Goal: Task Accomplishment & Management: Use online tool/utility

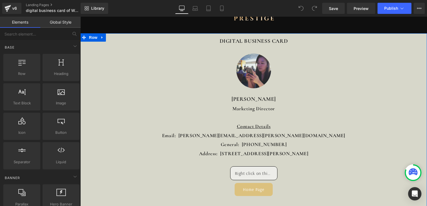
scroll to position [56, 0]
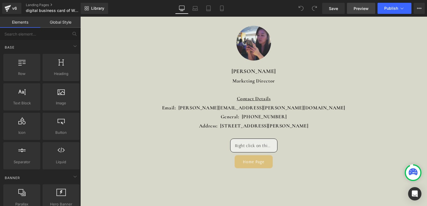
click at [363, 9] on span "Preview" at bounding box center [361, 9] width 15 height 6
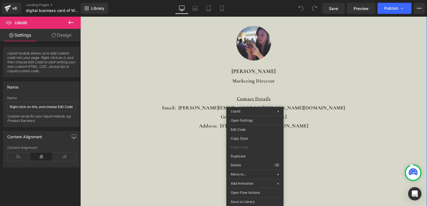
click at [341, 150] on div "DIGITAL BUSINESS CARD Heading Image [PERSON_NAME] Text Block Marketing Director…" at bounding box center [253, 87] width 347 height 162
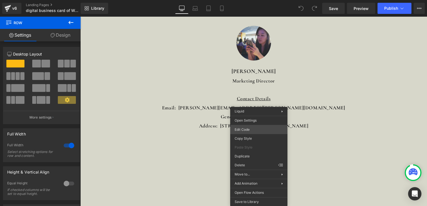
click at [259, 0] on div "You are previewing how the will restyle your page. You can not edit Elements in…" at bounding box center [213, 0] width 427 height 0
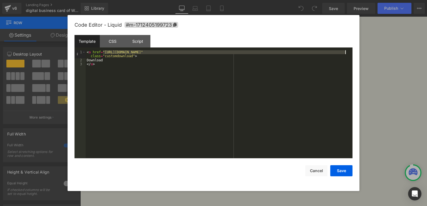
drag, startPoint x: 103, startPoint y: 53, endPoint x: 345, endPoint y: 54, distance: 241.6
click at [345, 54] on div "< a href = "[URL][DOMAIN_NAME]" class = "customdownload" > Download </ a >" at bounding box center [219, 110] width 267 height 120
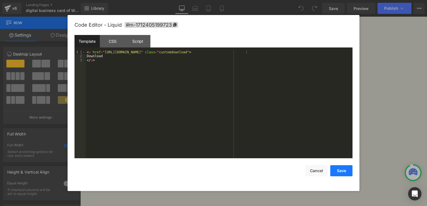
click at [348, 174] on button "Save" at bounding box center [341, 170] width 22 height 11
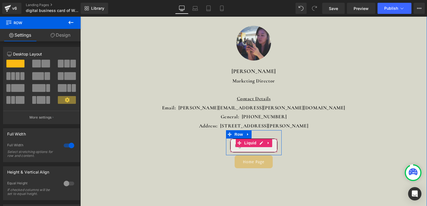
click at [265, 150] on div "Liquid" at bounding box center [253, 146] width 47 height 14
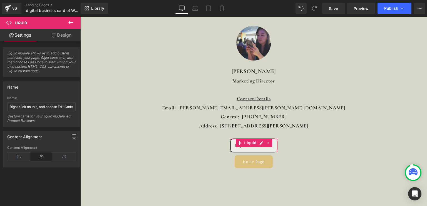
click at [66, 36] on link "Design" at bounding box center [61, 35] width 40 height 13
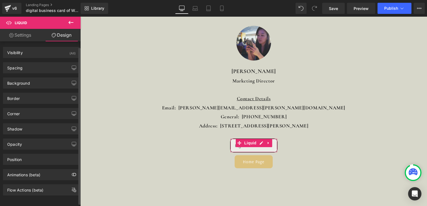
scroll to position [4, 0]
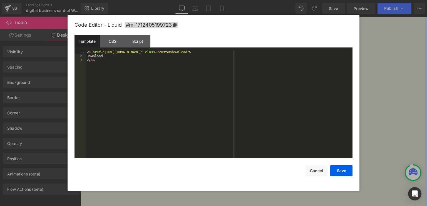
click at [259, 144] on div "Liquid" at bounding box center [253, 146] width 47 height 14
click at [333, 171] on button "Save" at bounding box center [341, 170] width 22 height 11
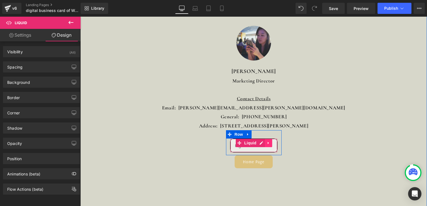
click at [268, 145] on icon at bounding box center [269, 143] width 4 height 4
click at [254, 150] on div at bounding box center [254, 151] width 47 height 3
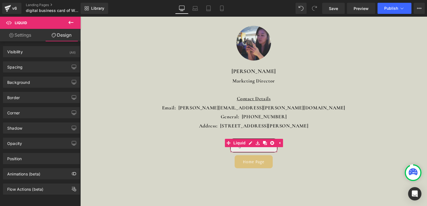
click at [12, 39] on link "Settings" at bounding box center [20, 35] width 40 height 13
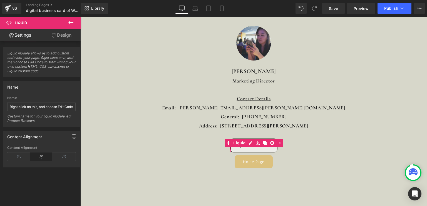
click at [57, 38] on link "Design" at bounding box center [61, 35] width 40 height 13
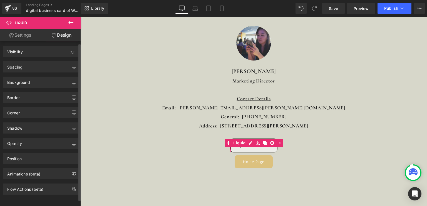
scroll to position [0, 0]
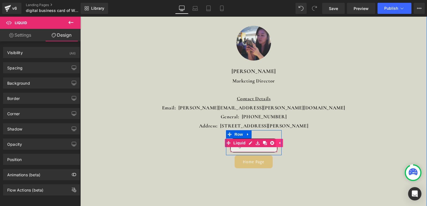
click at [277, 144] on icon at bounding box center [279, 143] width 4 height 4
click at [237, 137] on span "Row" at bounding box center [238, 134] width 11 height 8
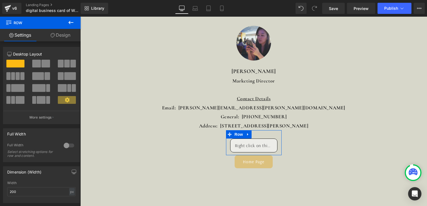
click at [60, 33] on link "Design" at bounding box center [60, 35] width 40 height 13
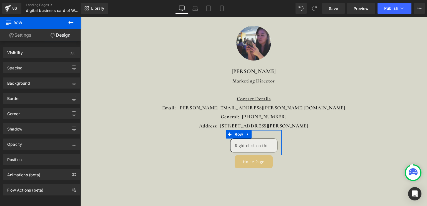
click at [33, 35] on link "Settings" at bounding box center [20, 35] width 40 height 13
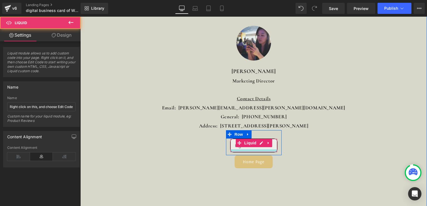
click at [241, 151] on div at bounding box center [254, 151] width 47 height 3
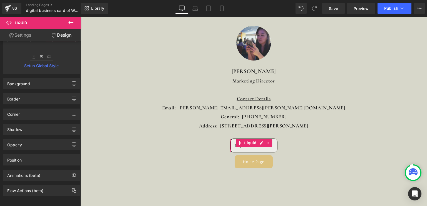
scroll to position [119, 0]
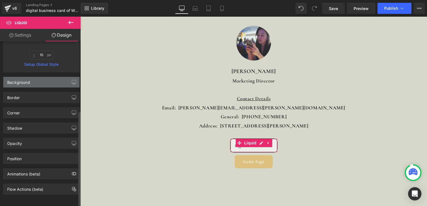
click at [54, 81] on div "Background" at bounding box center [41, 82] width 76 height 11
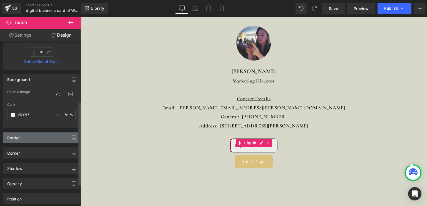
drag, startPoint x: 40, startPoint y: 140, endPoint x: 43, endPoint y: 138, distance: 3.6
click at [40, 140] on div "Border" at bounding box center [41, 138] width 76 height 11
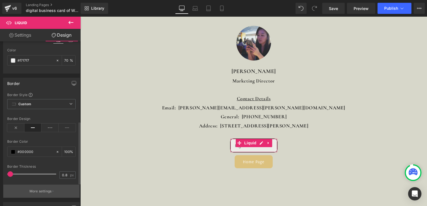
scroll to position [230, 0]
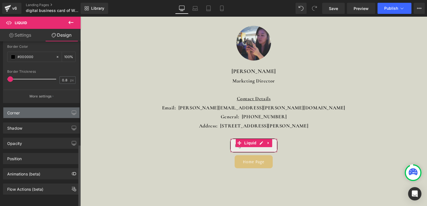
click at [44, 110] on div "Corner" at bounding box center [41, 113] width 76 height 11
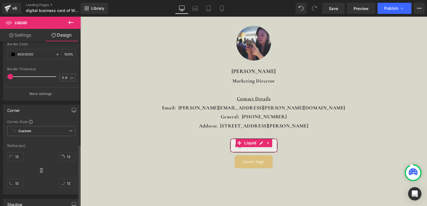
scroll to position [327, 0]
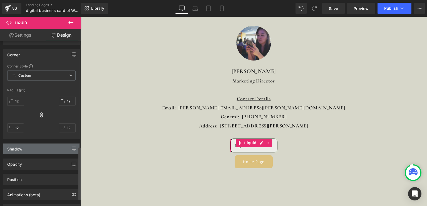
click at [35, 150] on div "Shadow" at bounding box center [41, 149] width 76 height 11
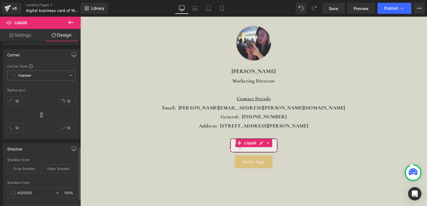
scroll to position [415, 0]
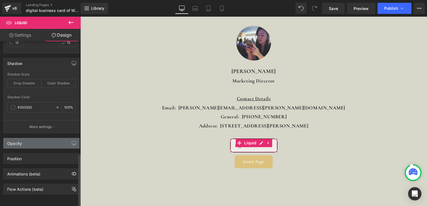
click at [37, 142] on div "Opacity" at bounding box center [41, 143] width 76 height 11
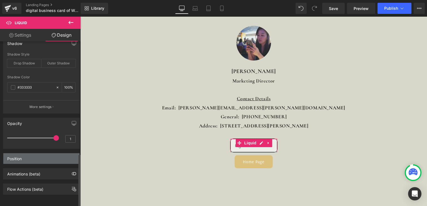
click at [36, 153] on div "Position" at bounding box center [41, 158] width 76 height 11
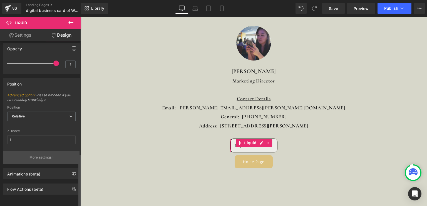
scroll to position [509, 0]
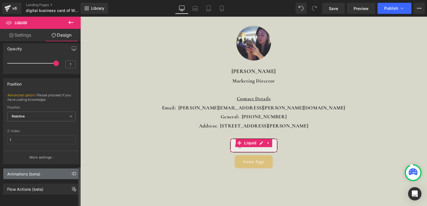
click at [43, 169] on div "Animations (beta)" at bounding box center [41, 174] width 76 height 11
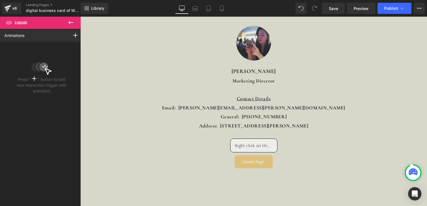
click at [70, 21] on icon at bounding box center [70, 22] width 5 height 3
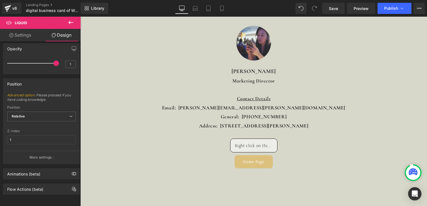
type input "0"
type input "10"
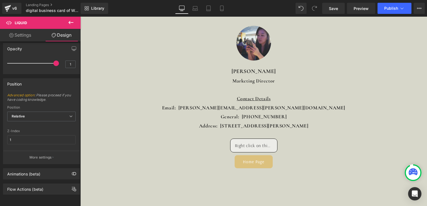
type input "20"
type input "10"
type input "20"
type input "70"
type input "100"
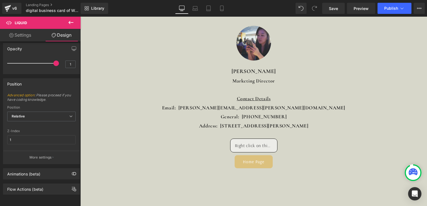
type input "100"
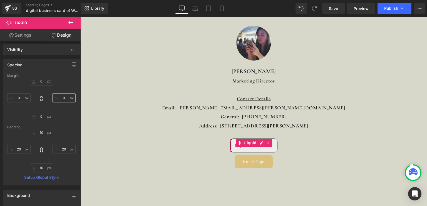
scroll to position [0, 0]
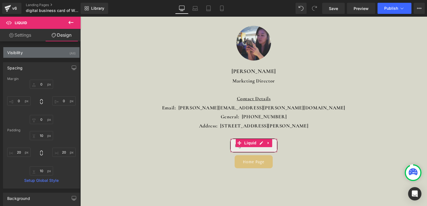
click at [51, 52] on div "Visibility (All)" at bounding box center [41, 52] width 76 height 11
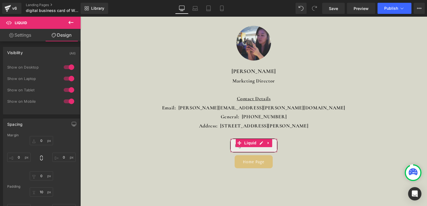
click at [23, 35] on link "Settings" at bounding box center [20, 35] width 40 height 13
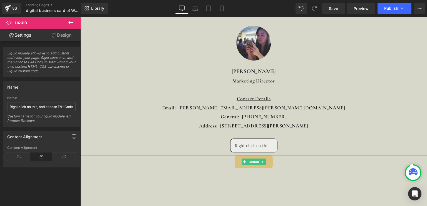
click at [334, 161] on div "Home Page" at bounding box center [253, 161] width 347 height 13
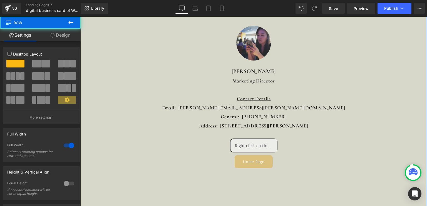
click at [313, 181] on div "DIGITAL BUSINESS CARD Heading Image [PERSON_NAME] Text Block Marketing Director…" at bounding box center [253, 134] width 347 height 257
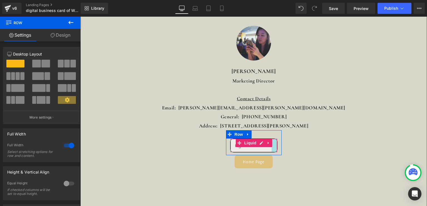
click at [273, 150] on div at bounding box center [275, 145] width 6 height 13
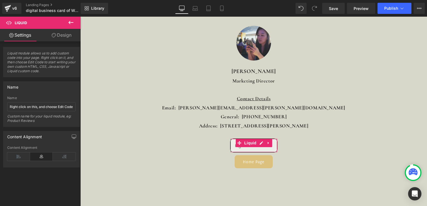
click at [67, 26] on button at bounding box center [70, 23] width 19 height 12
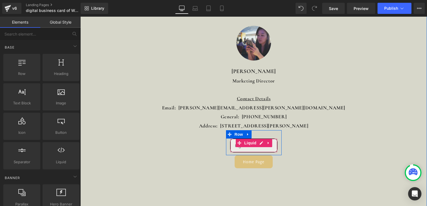
click at [241, 149] on div "Liquid" at bounding box center [253, 146] width 47 height 14
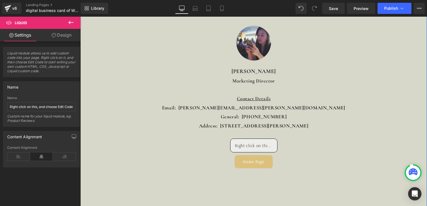
click at [251, 167] on link "Home Page" at bounding box center [254, 161] width 38 height 13
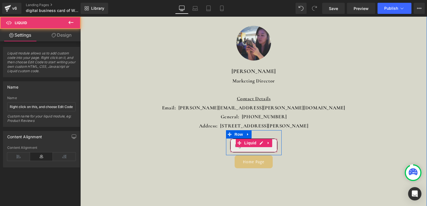
click at [262, 148] on div "Liquid" at bounding box center [253, 146] width 47 height 14
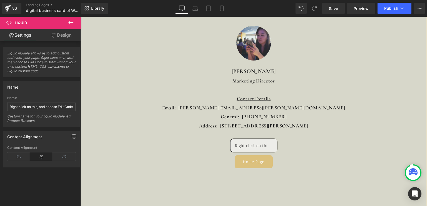
click at [331, 154] on div "DIGITAL BUSINESS CARD Heading Image [PERSON_NAME] Text Block Marketing Director…" at bounding box center [253, 87] width 347 height 162
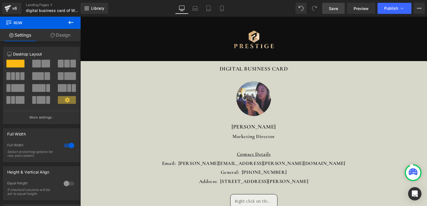
click at [331, 10] on span "Save" at bounding box center [333, 9] width 9 height 6
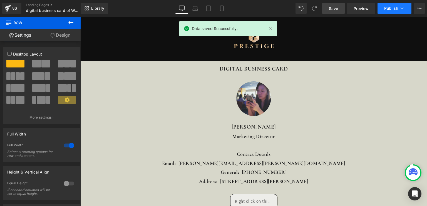
click at [388, 11] on button "Publish" at bounding box center [395, 8] width 34 height 11
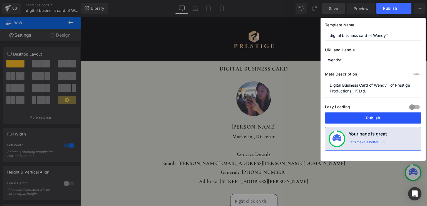
click at [378, 119] on button "Publish" at bounding box center [373, 118] width 96 height 11
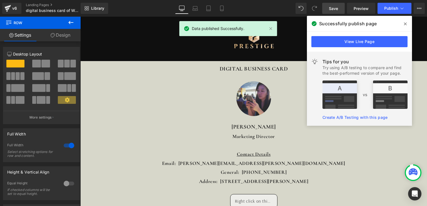
click at [405, 22] on icon at bounding box center [405, 24] width 3 height 4
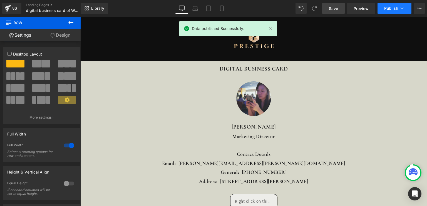
click at [404, 10] on icon at bounding box center [402, 9] width 6 height 6
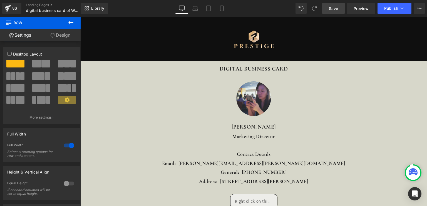
click at [417, 11] on button "View Live Page View with current Template Save Template to Library Schedule Pub…" at bounding box center [419, 8] width 11 height 11
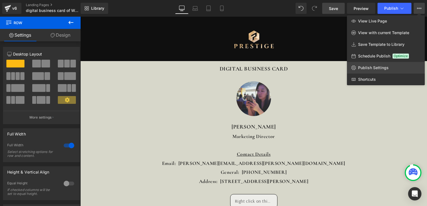
click at [385, 66] on span "Publish Settings" at bounding box center [373, 67] width 31 height 5
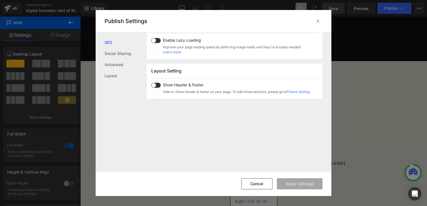
scroll to position [331, 0]
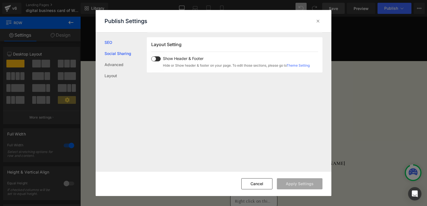
click at [126, 58] on link "Social Sharing" at bounding box center [126, 53] width 42 height 11
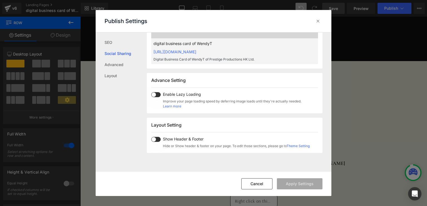
scroll to position [252, 0]
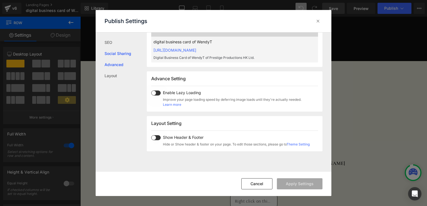
click at [127, 66] on link "Advanced" at bounding box center [126, 64] width 42 height 11
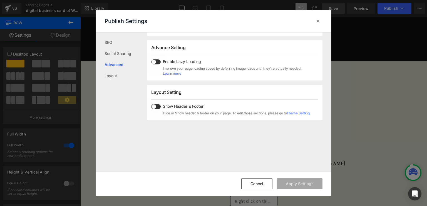
scroll to position [287, 0]
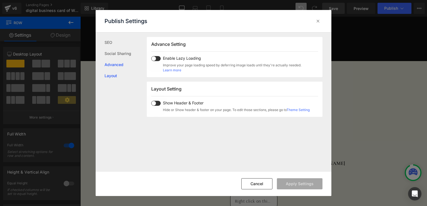
click at [119, 78] on link "Layout" at bounding box center [126, 75] width 42 height 11
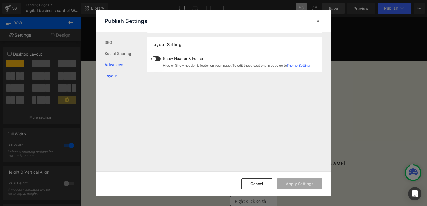
click at [121, 66] on link "Advanced" at bounding box center [126, 64] width 42 height 11
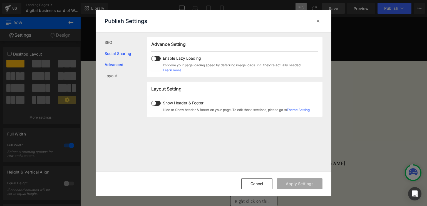
click at [123, 57] on link "Social Sharing" at bounding box center [126, 53] width 42 height 11
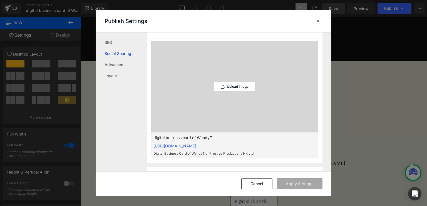
scroll to position [141, 0]
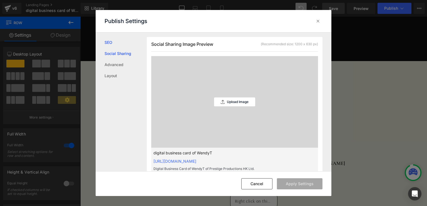
click at [124, 46] on link "SEO" at bounding box center [126, 42] width 42 height 11
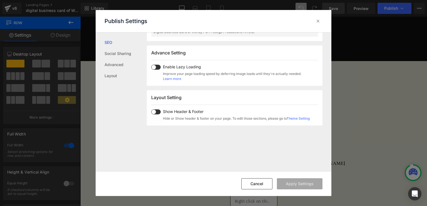
scroll to position [331, 0]
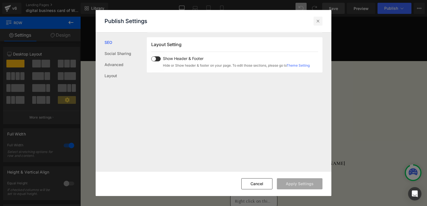
click at [317, 22] on icon at bounding box center [318, 21] width 6 height 6
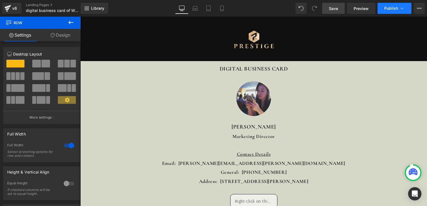
click at [409, 12] on button "Publish" at bounding box center [395, 8] width 34 height 11
click at [420, 10] on icon at bounding box center [419, 8] width 4 height 4
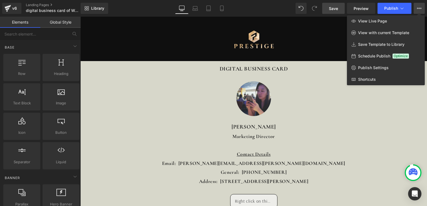
drag, startPoint x: 324, startPoint y: 83, endPoint x: 244, endPoint y: 66, distance: 82.1
click at [324, 83] on div at bounding box center [253, 112] width 347 height 190
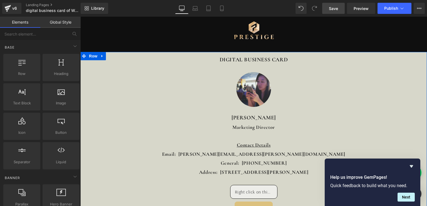
scroll to position [0, 0]
